Goal: Task Accomplishment & Management: Manage account settings

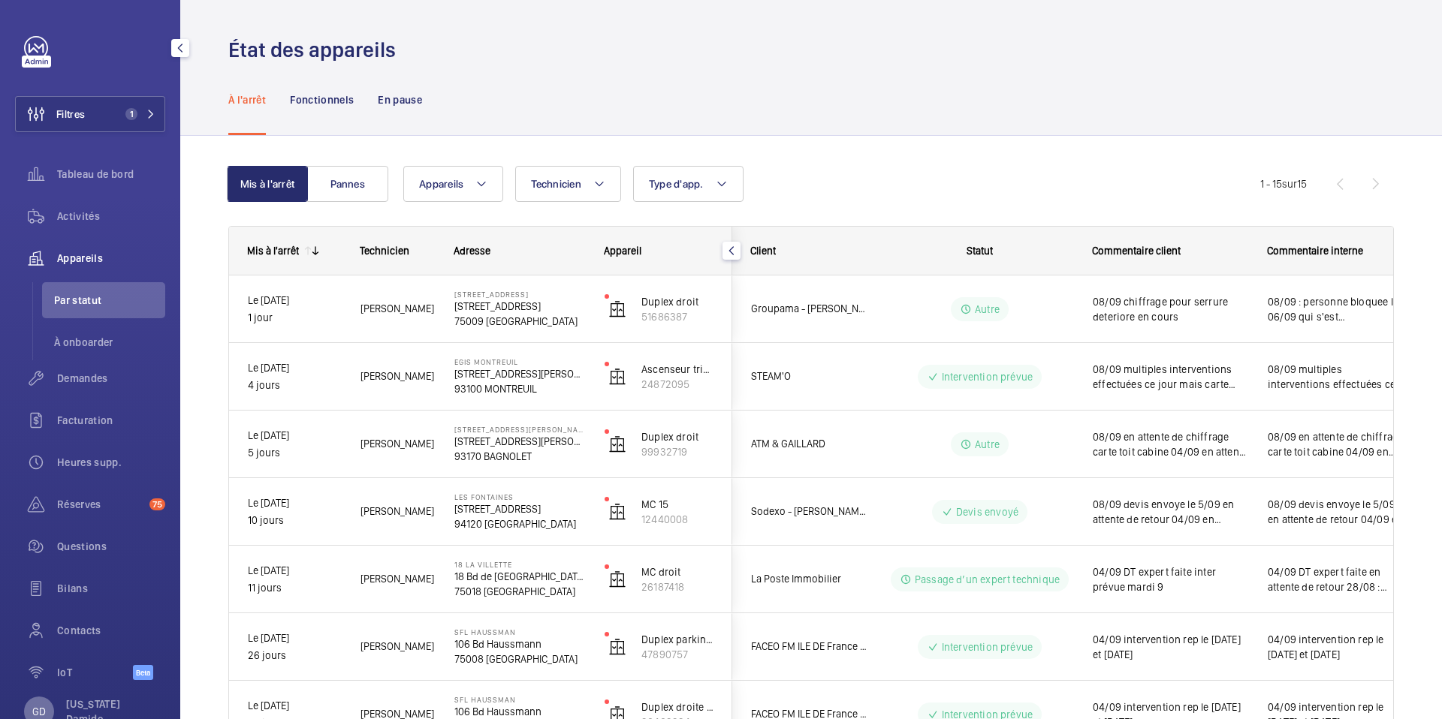
click at [40, 710] on p "GD" at bounding box center [39, 711] width 14 height 15
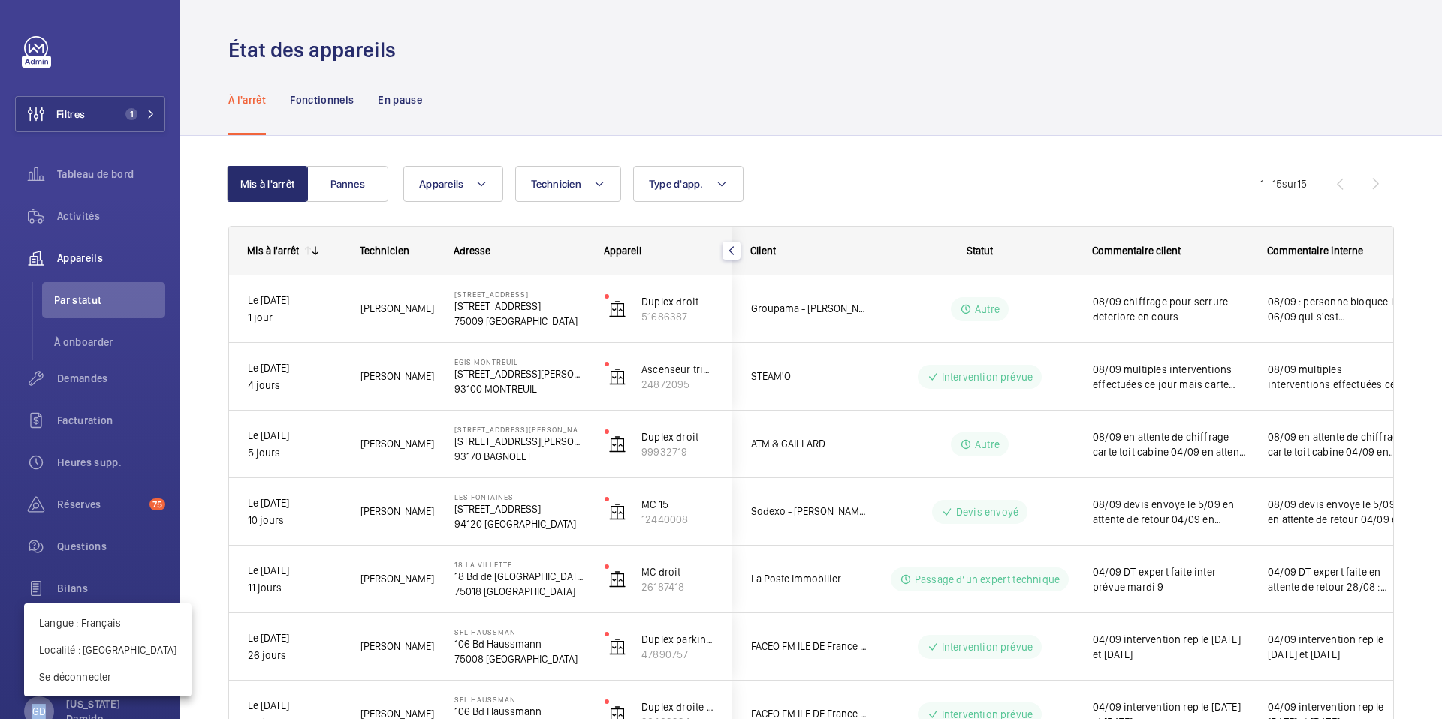
click at [40, 710] on body "Filtres 1 Tableau de bord Activités Appareils Par statut À onboarder Demandes F…" at bounding box center [721, 359] width 1442 height 719
click at [101, 622] on p "Langue : Français" at bounding box center [107, 623] width 137 height 15
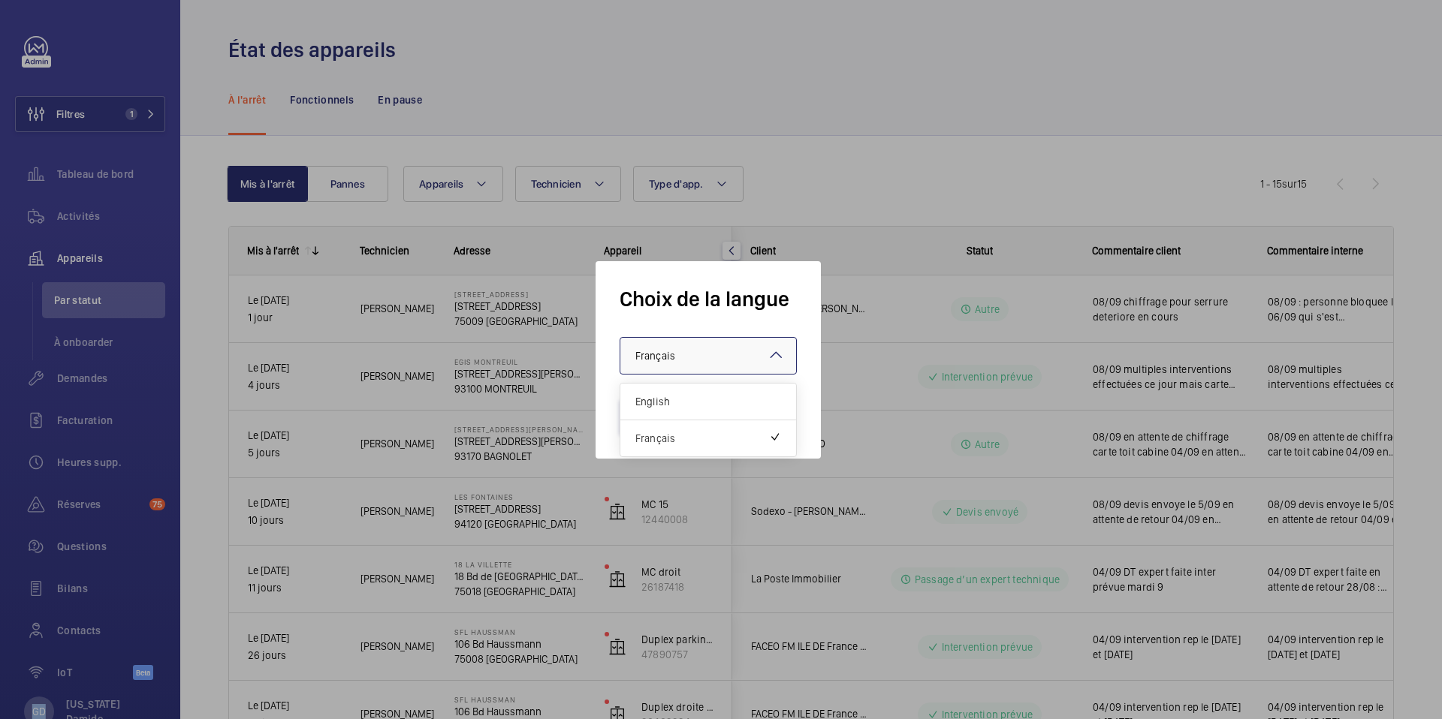
click at [729, 361] on div at bounding box center [708, 356] width 176 height 36
click at [711, 401] on span "English" at bounding box center [708, 401] width 146 height 15
click at [677, 426] on button "Valider" at bounding box center [661, 417] width 84 height 36
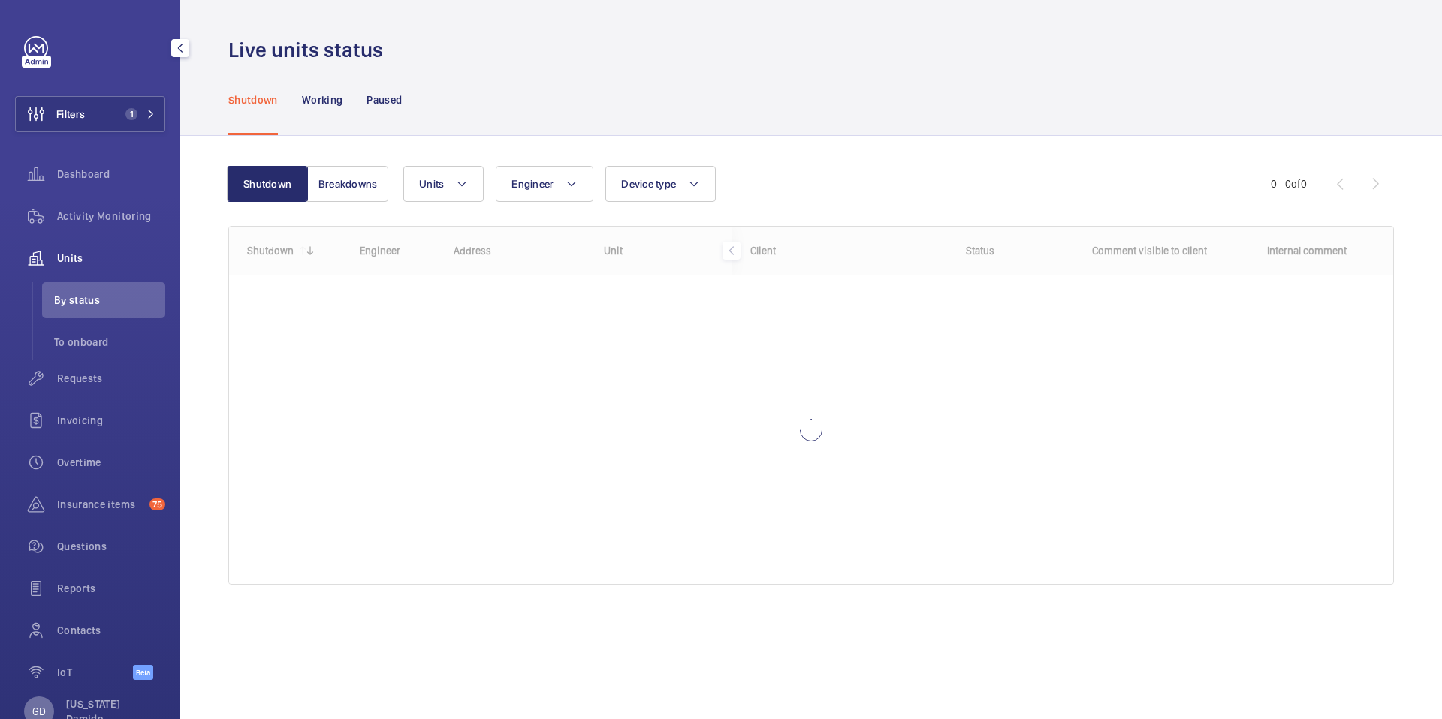
click at [32, 714] on p "GD" at bounding box center [39, 711] width 14 height 15
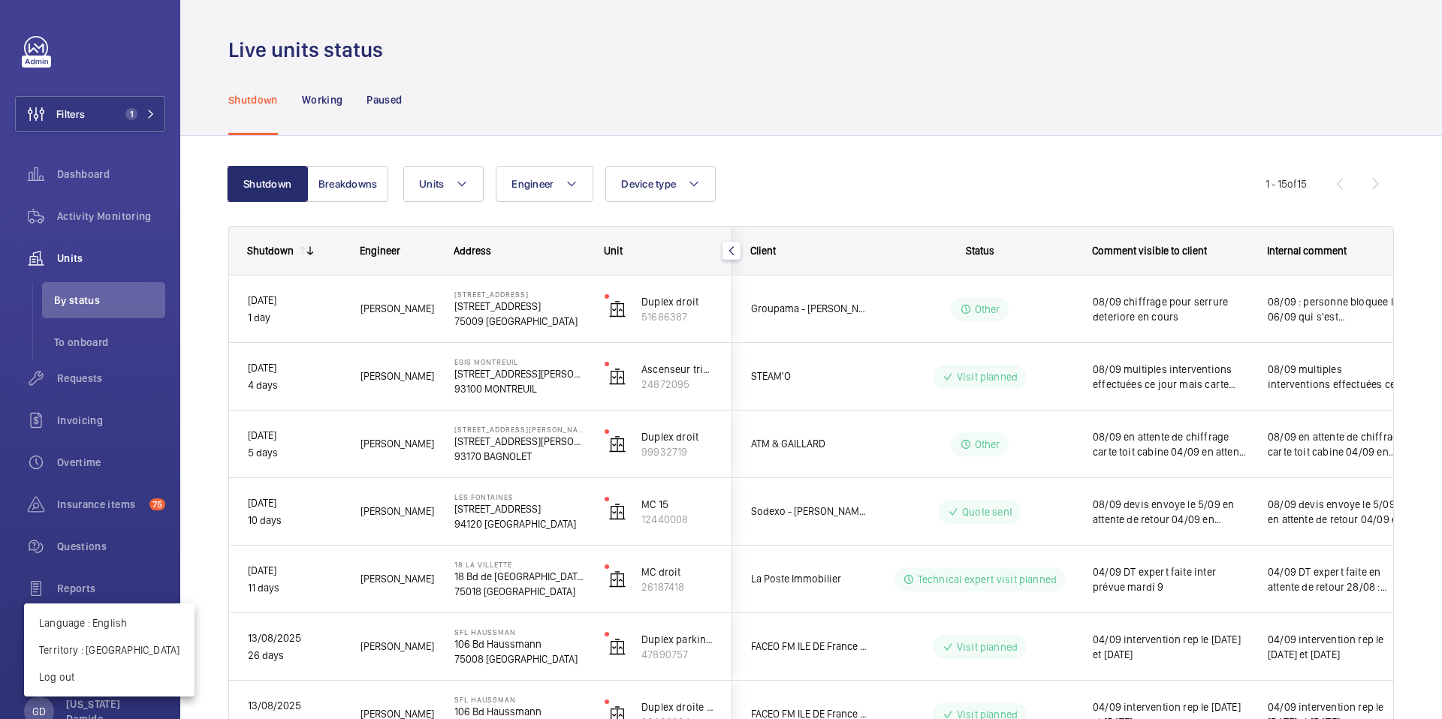
click at [804, 32] on div at bounding box center [721, 359] width 1442 height 719
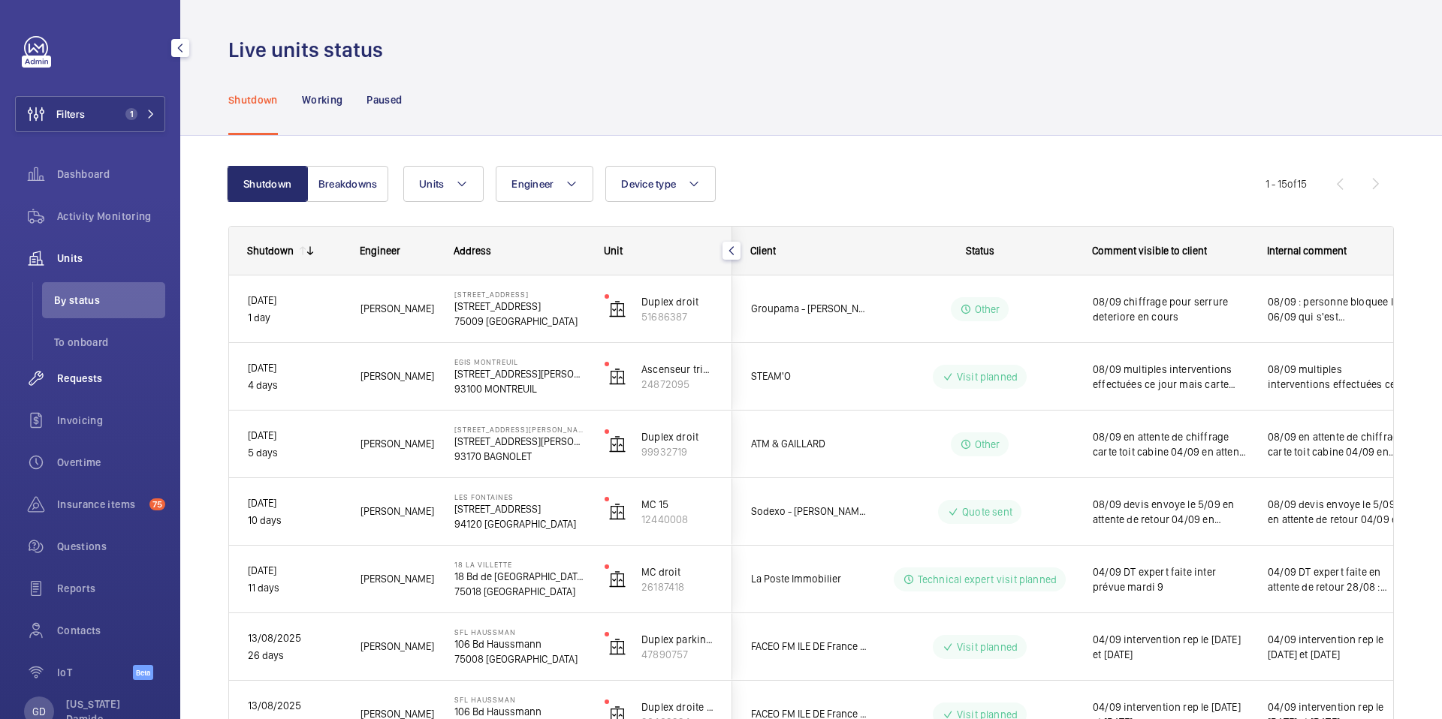
click at [101, 378] on span "Requests" at bounding box center [111, 378] width 108 height 15
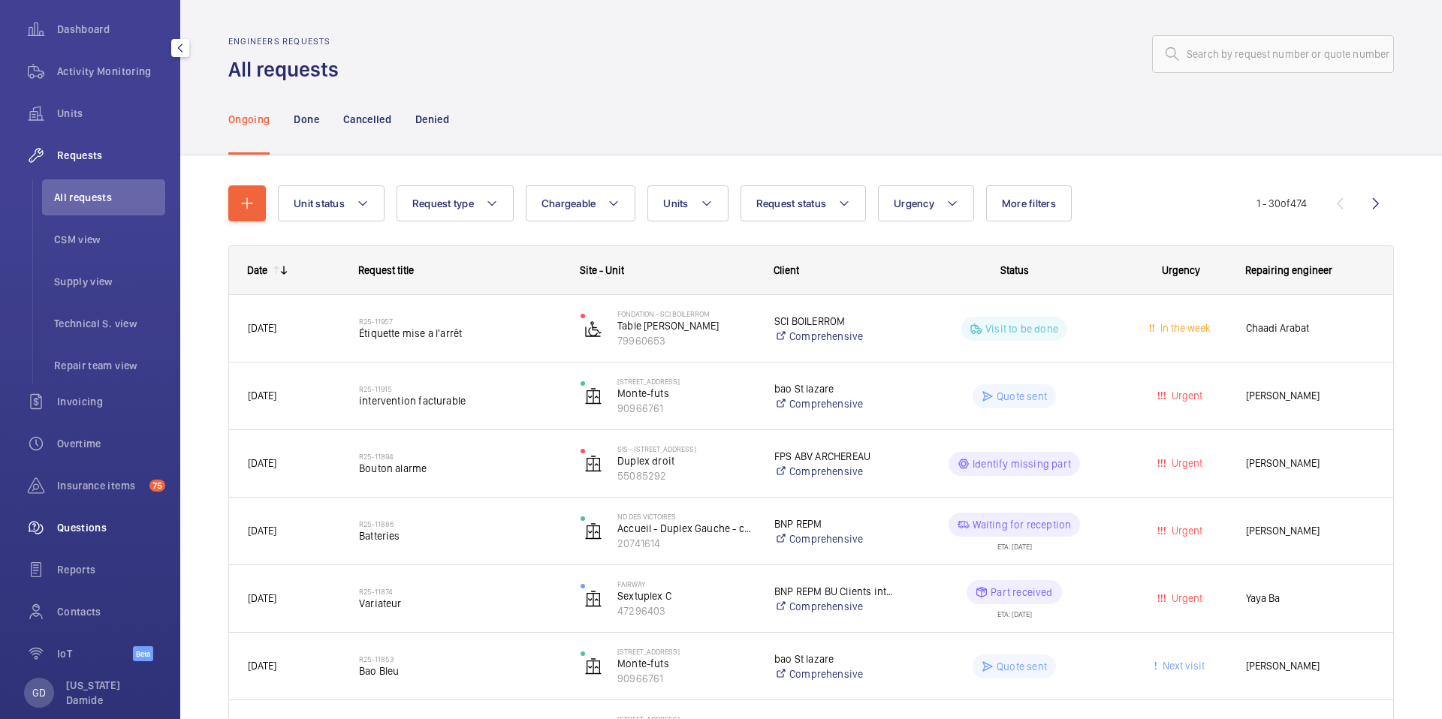
scroll to position [170, 0]
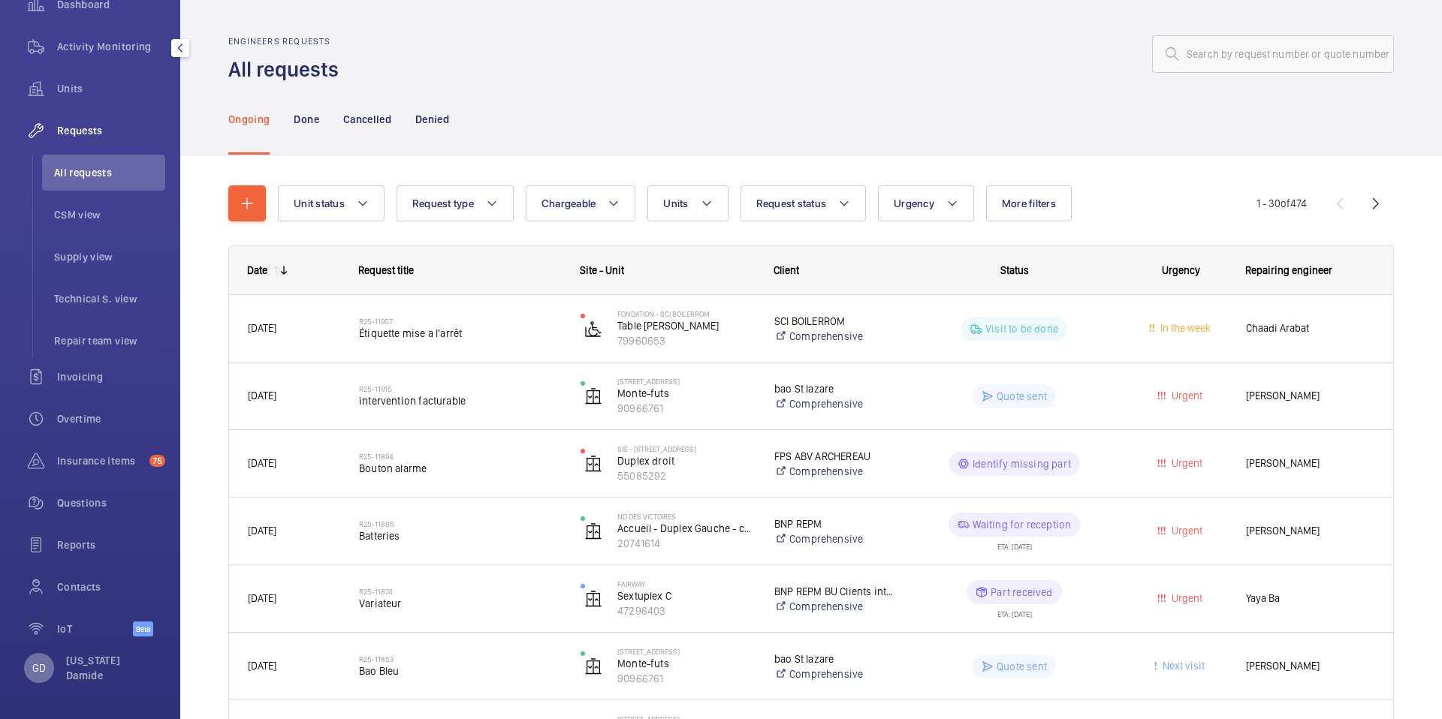
click at [42, 672] on p "GD" at bounding box center [39, 668] width 14 height 15
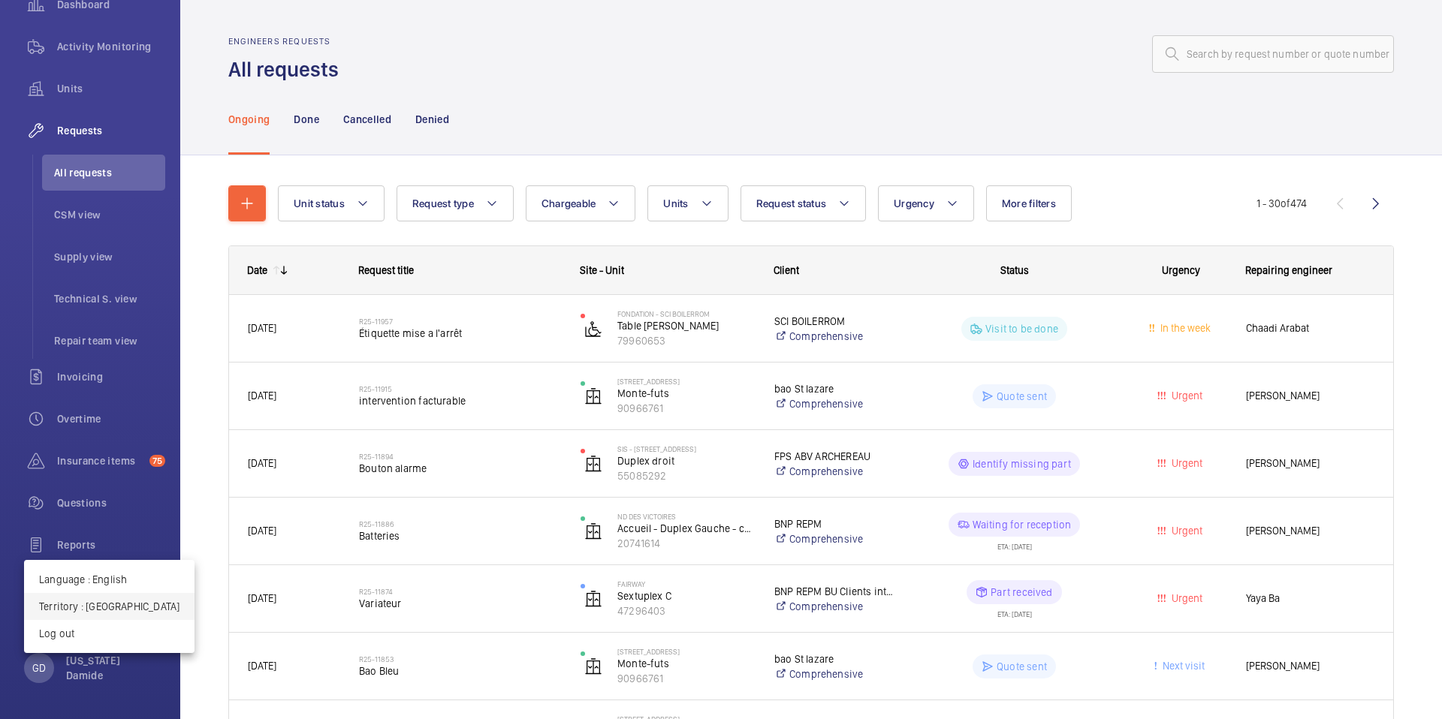
click at [113, 605] on p "Territory : [GEOGRAPHIC_DATA]" at bounding box center [109, 606] width 140 height 15
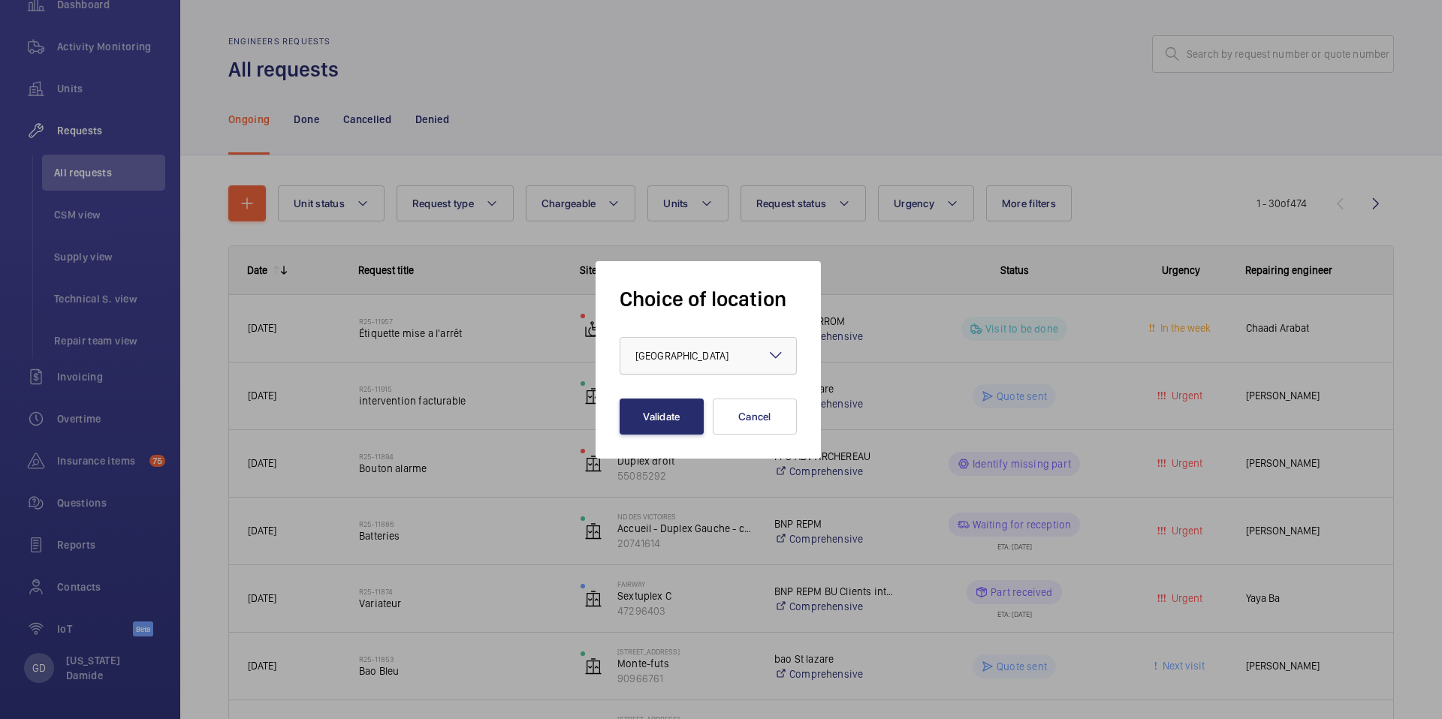
click at [740, 348] on div at bounding box center [708, 356] width 176 height 36
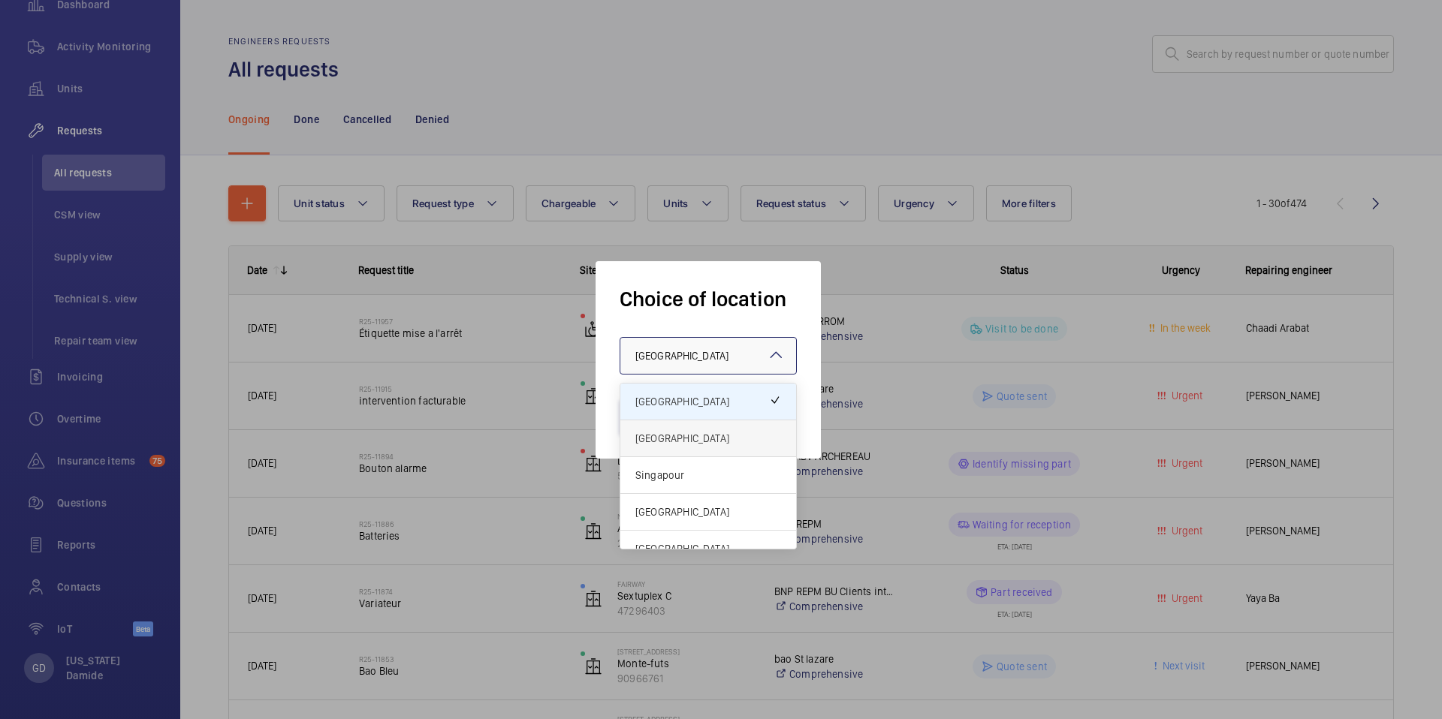
click at [698, 438] on span "[GEOGRAPHIC_DATA]" at bounding box center [708, 438] width 146 height 15
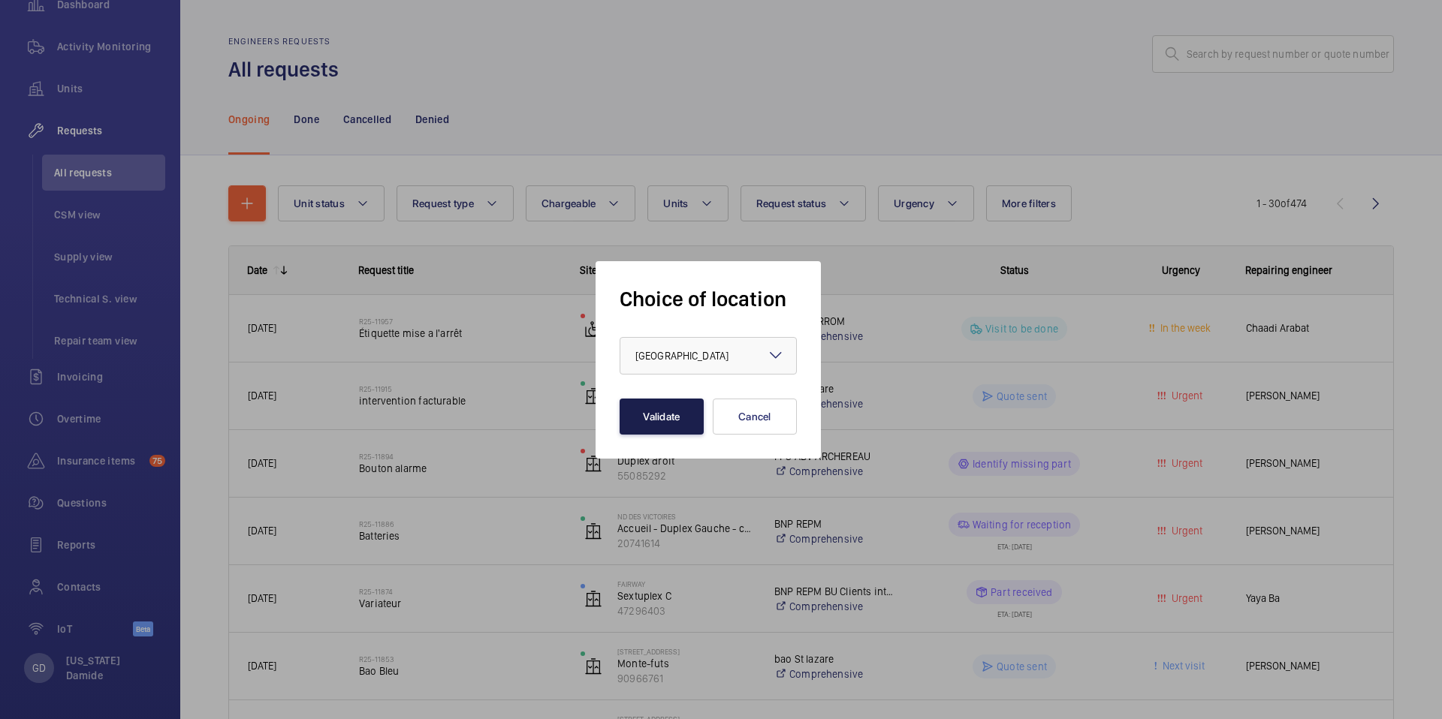
click at [672, 415] on button "Validate" at bounding box center [661, 417] width 84 height 36
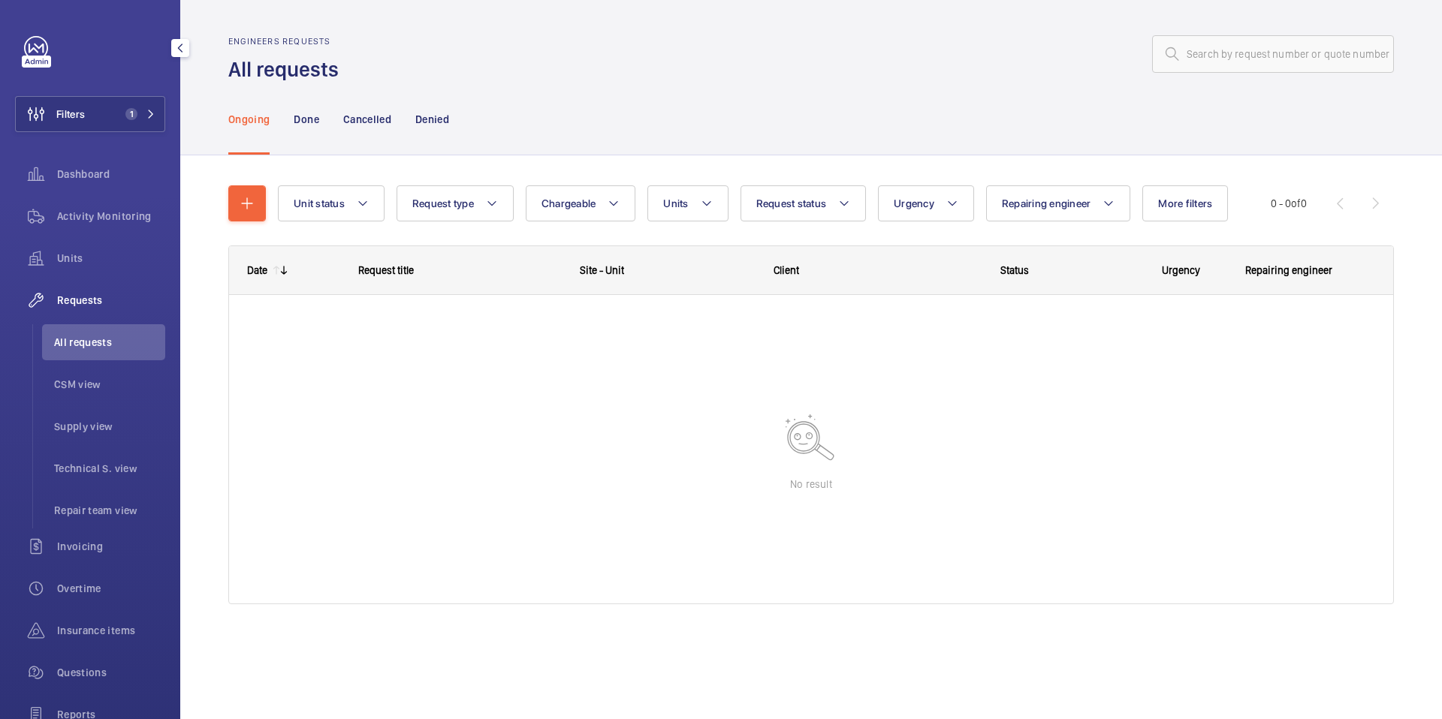
click at [127, 132] on div "Filters 1 Dashboard Activity Monitoring Units Requests All requests CSM view Su…" at bounding box center [90, 429] width 150 height 787
click at [134, 124] on button "Filters 1" at bounding box center [90, 114] width 150 height 36
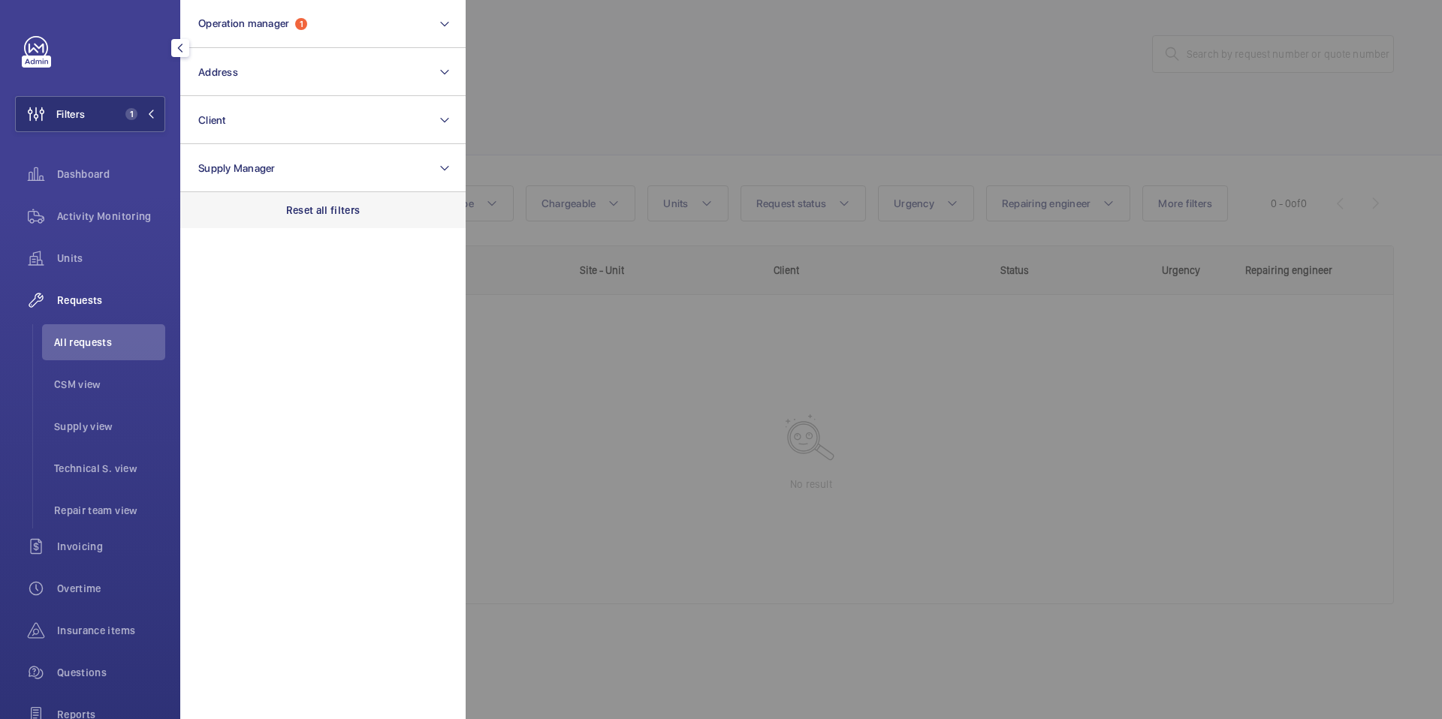
click at [314, 204] on p "Reset all filters" at bounding box center [323, 210] width 74 height 15
click at [583, 86] on div at bounding box center [1187, 359] width 1442 height 719
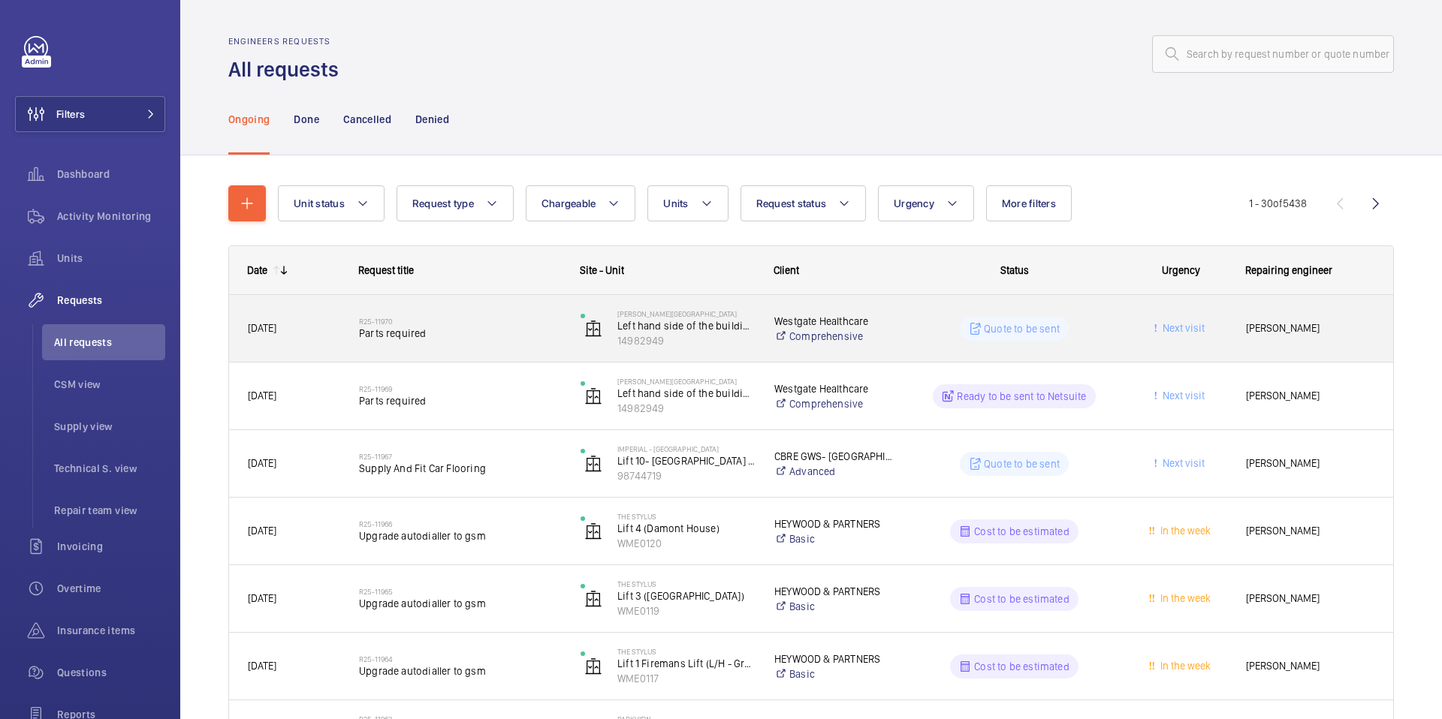
click at [410, 334] on span "Parts required" at bounding box center [460, 333] width 202 height 15
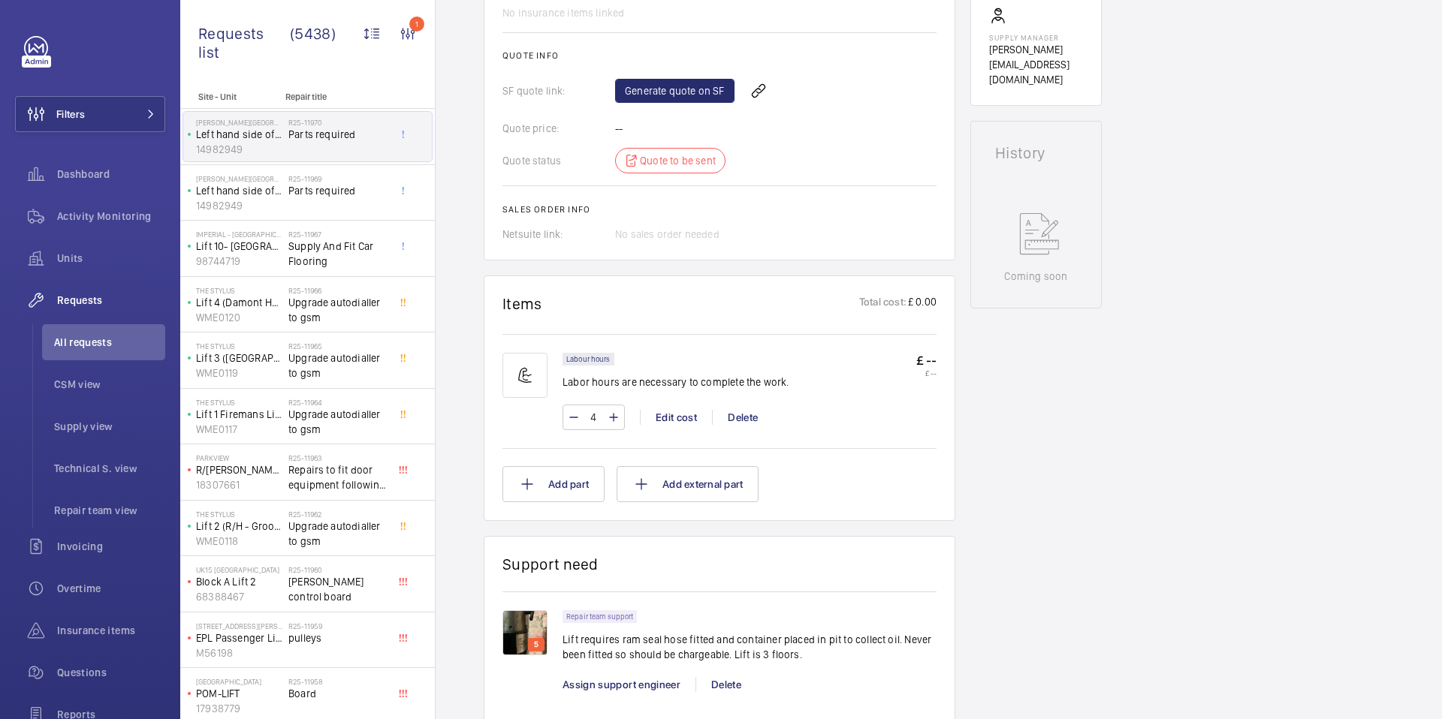
scroll to position [604, 0]
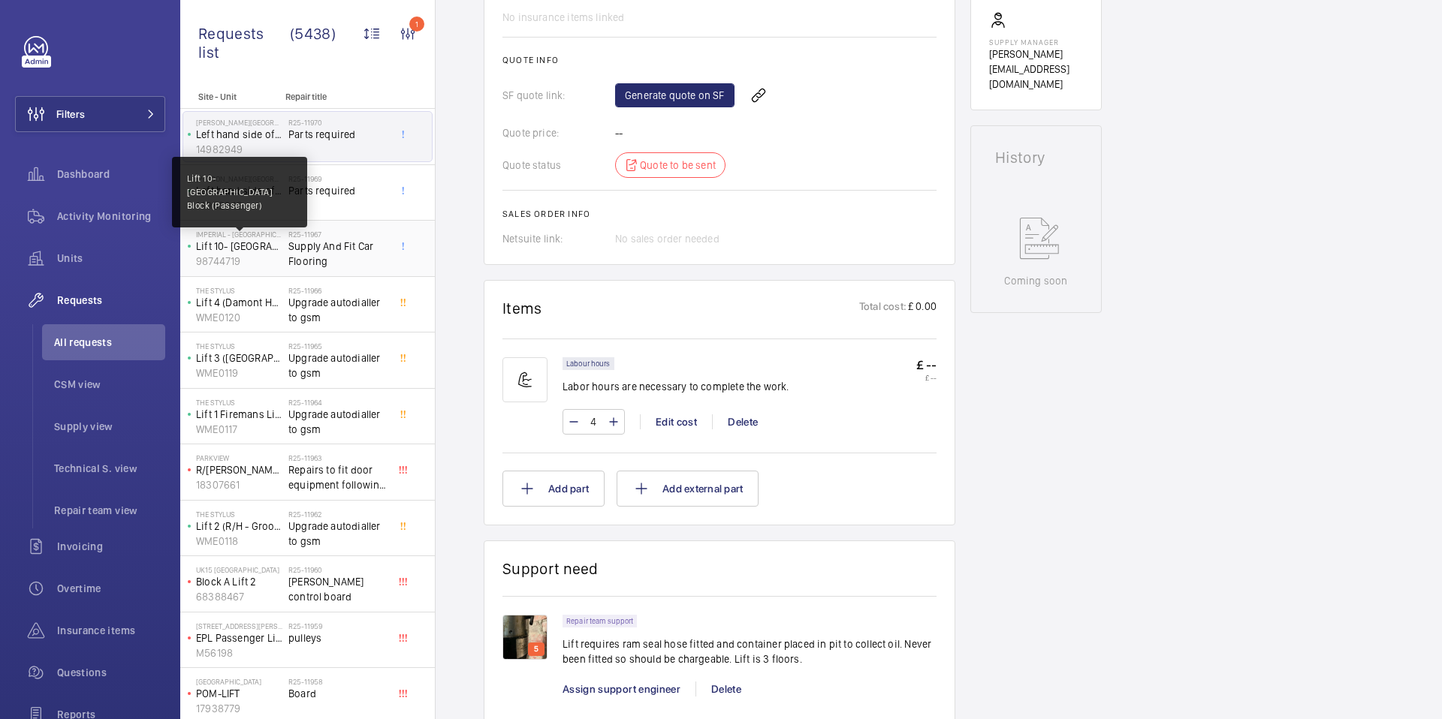
click at [255, 252] on p "Lift 10- Tower & Laboratory Block (Passenger)" at bounding box center [239, 246] width 86 height 15
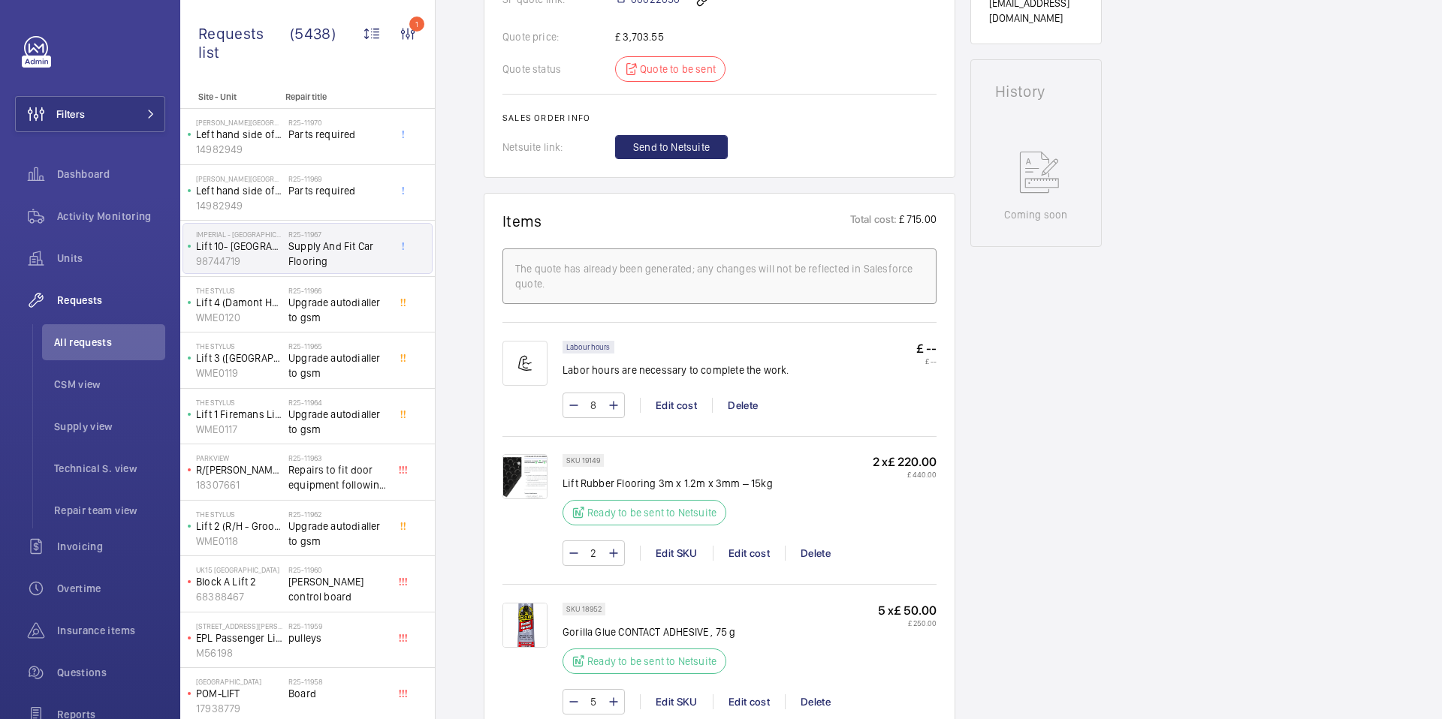
scroll to position [716, 0]
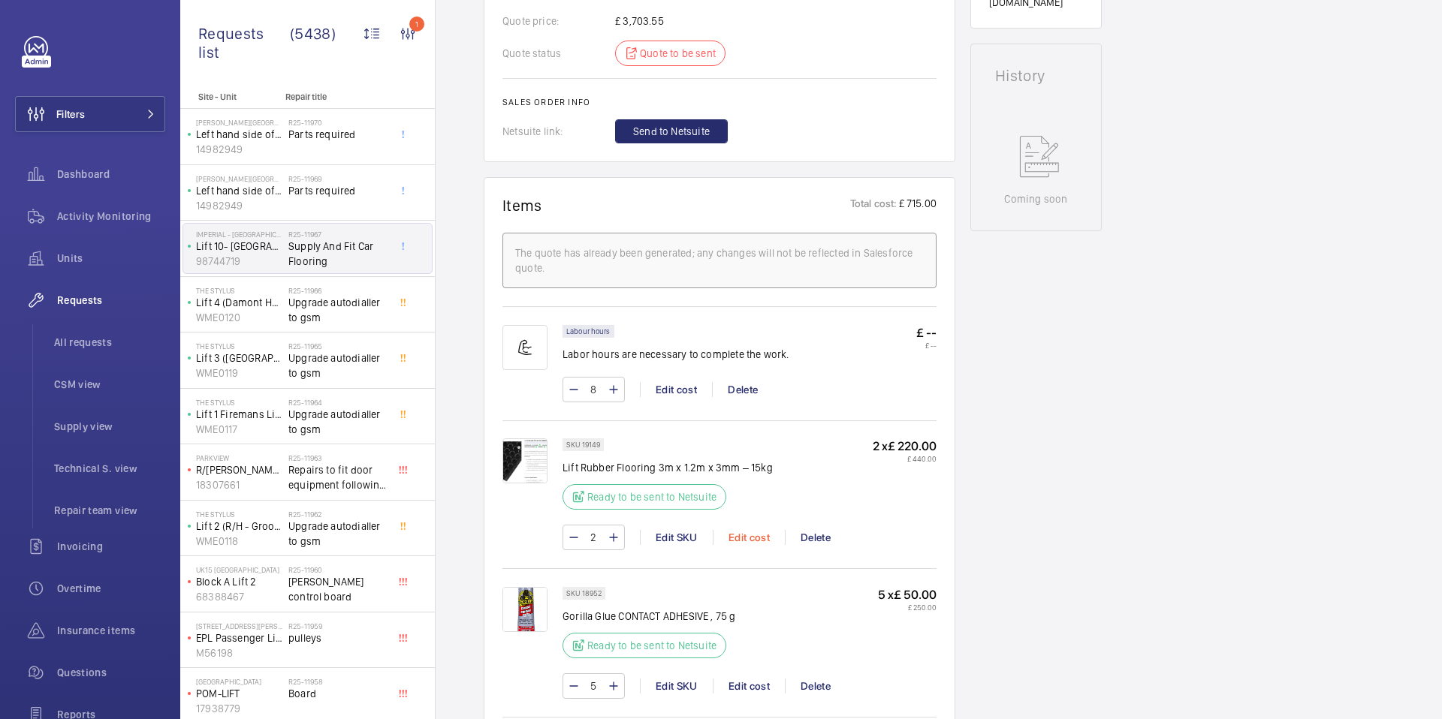
click at [749, 537] on div "Edit cost" at bounding box center [749, 537] width 72 height 15
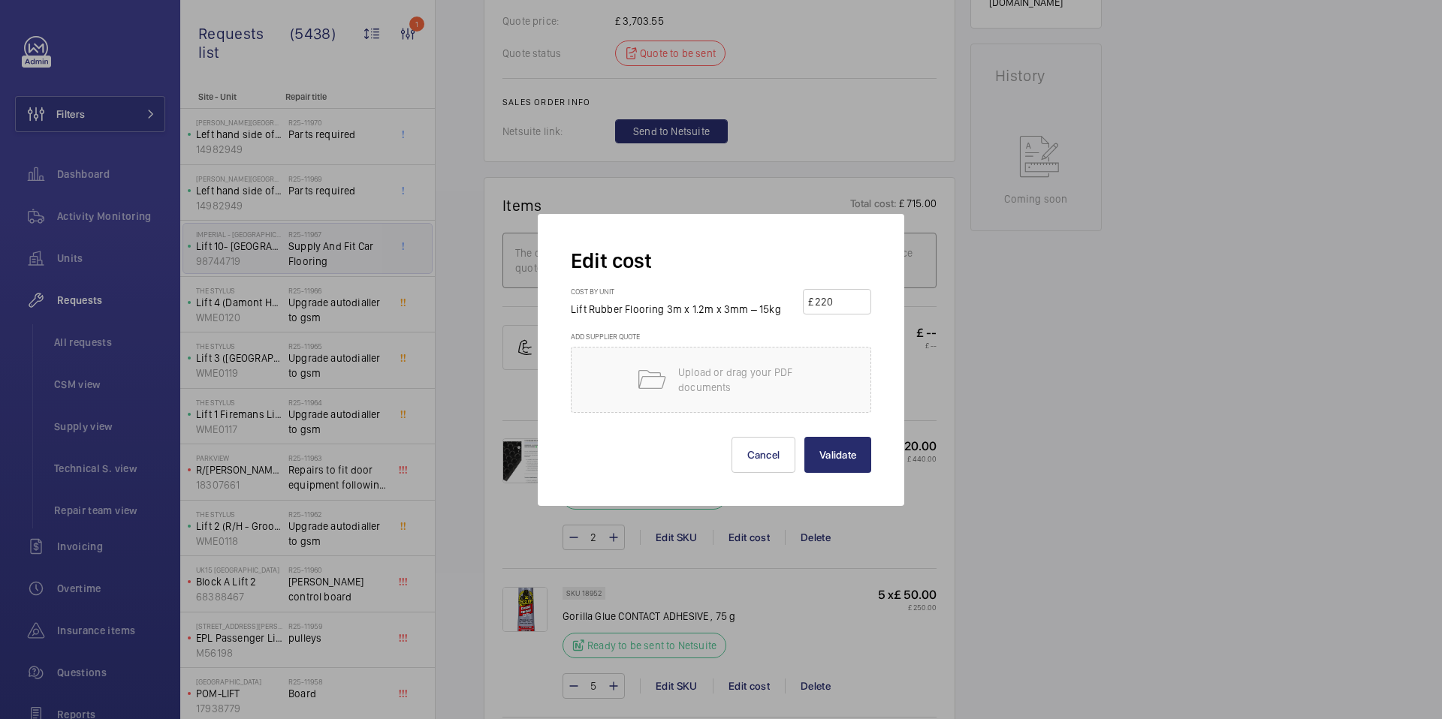
click at [834, 300] on input "220" at bounding box center [839, 302] width 53 height 24
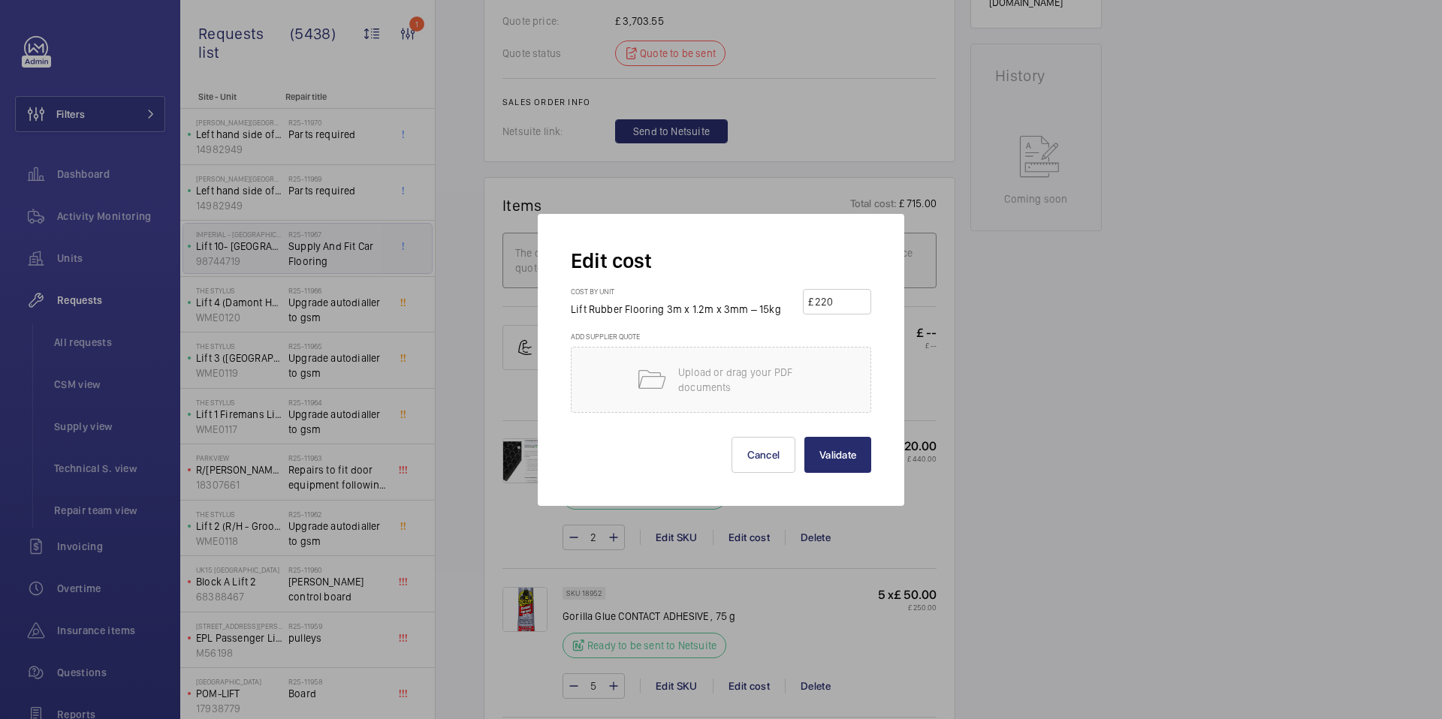
click at [1098, 347] on div at bounding box center [721, 359] width 1442 height 719
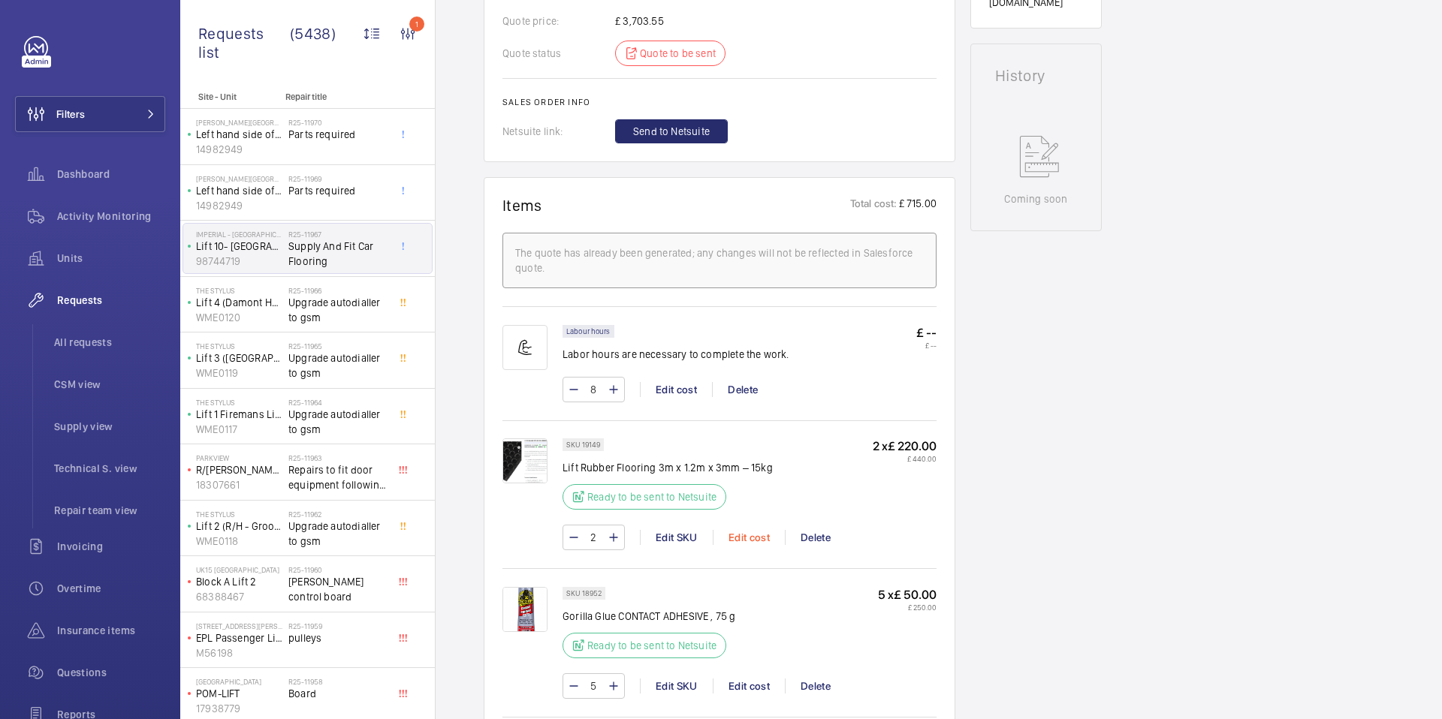
click at [756, 538] on div "Edit cost" at bounding box center [749, 537] width 72 height 15
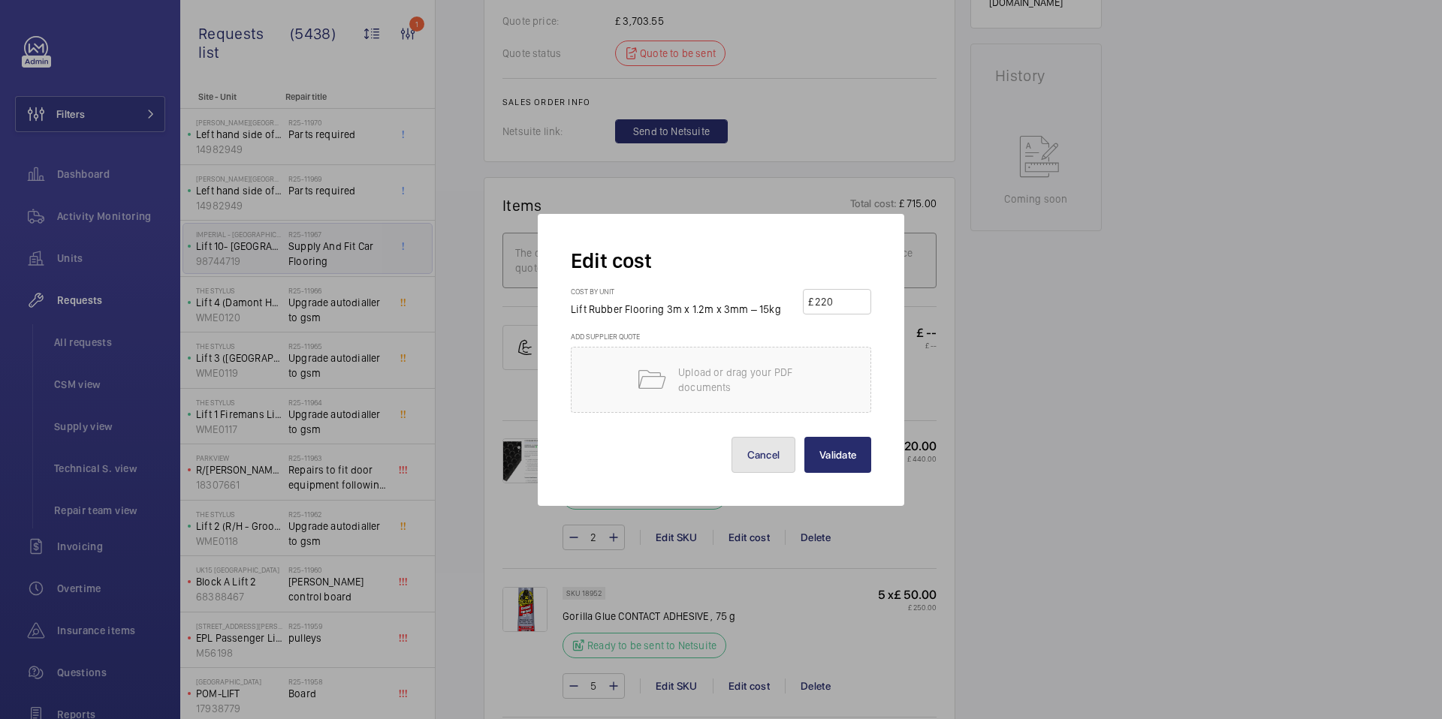
click at [770, 463] on button "Cancel" at bounding box center [763, 455] width 65 height 36
